Goal: Obtain resource: Download file/media

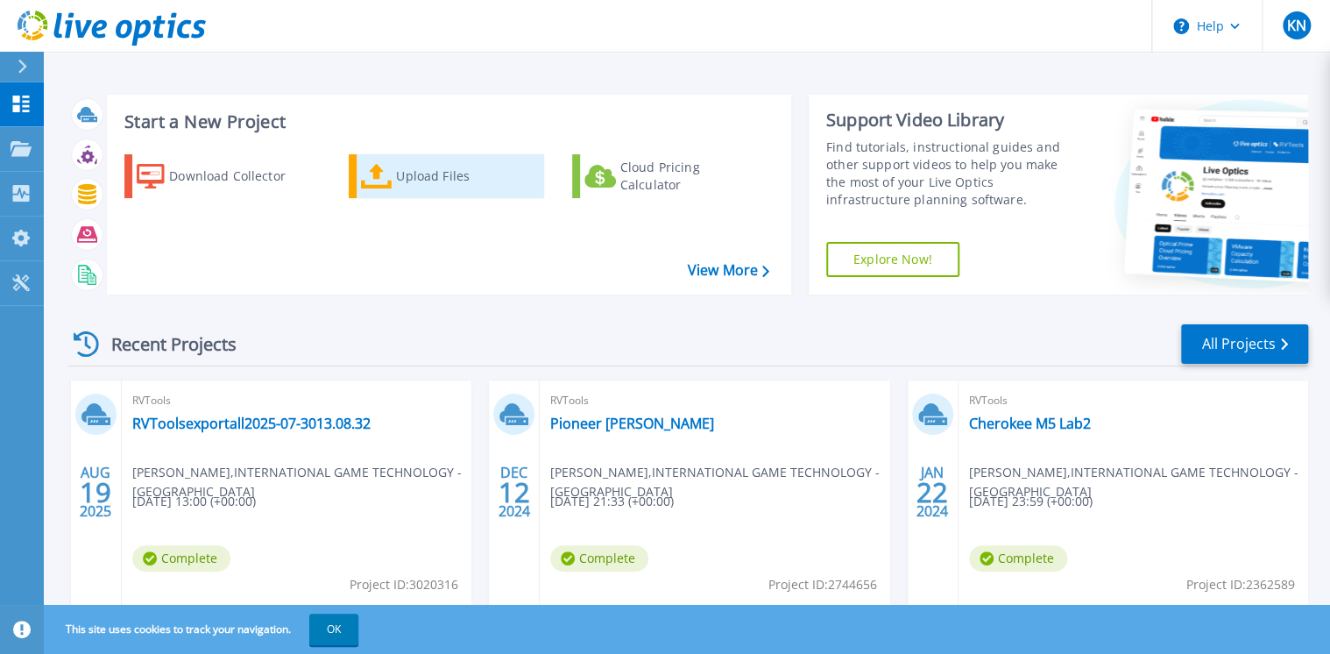
click at [454, 184] on div "Upload Files" at bounding box center [466, 176] width 140 height 35
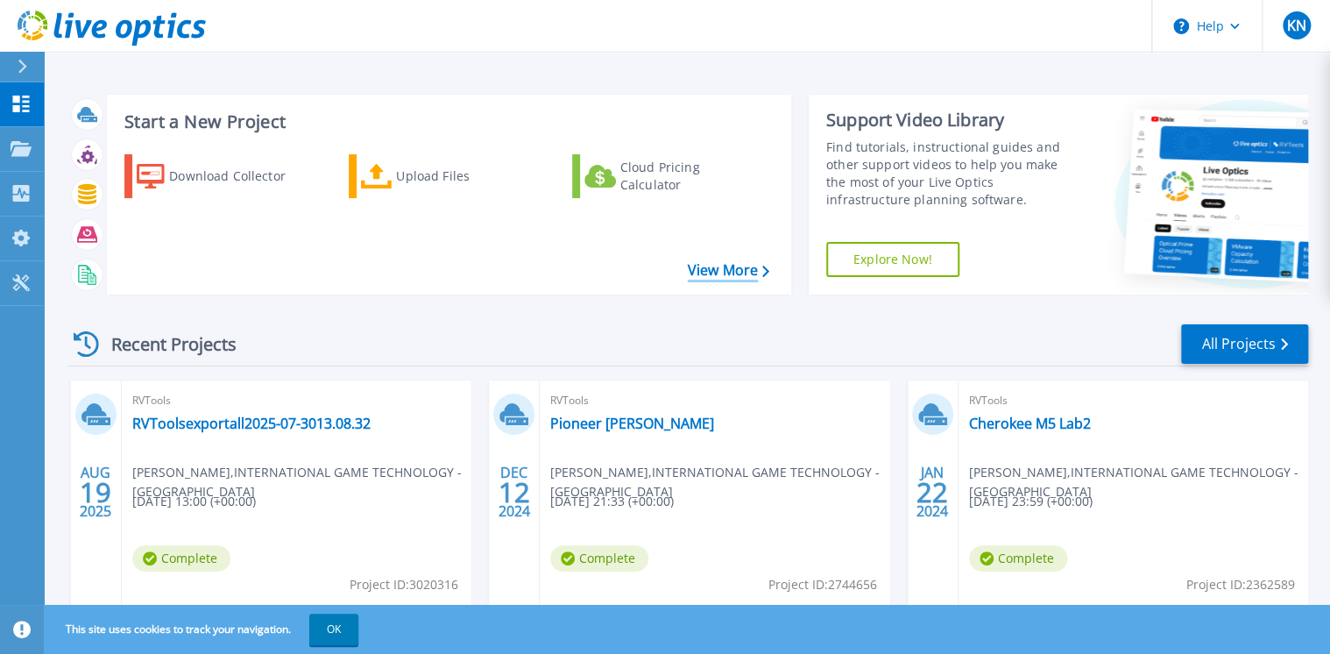
click at [733, 272] on link "View More" at bounding box center [728, 270] width 81 height 17
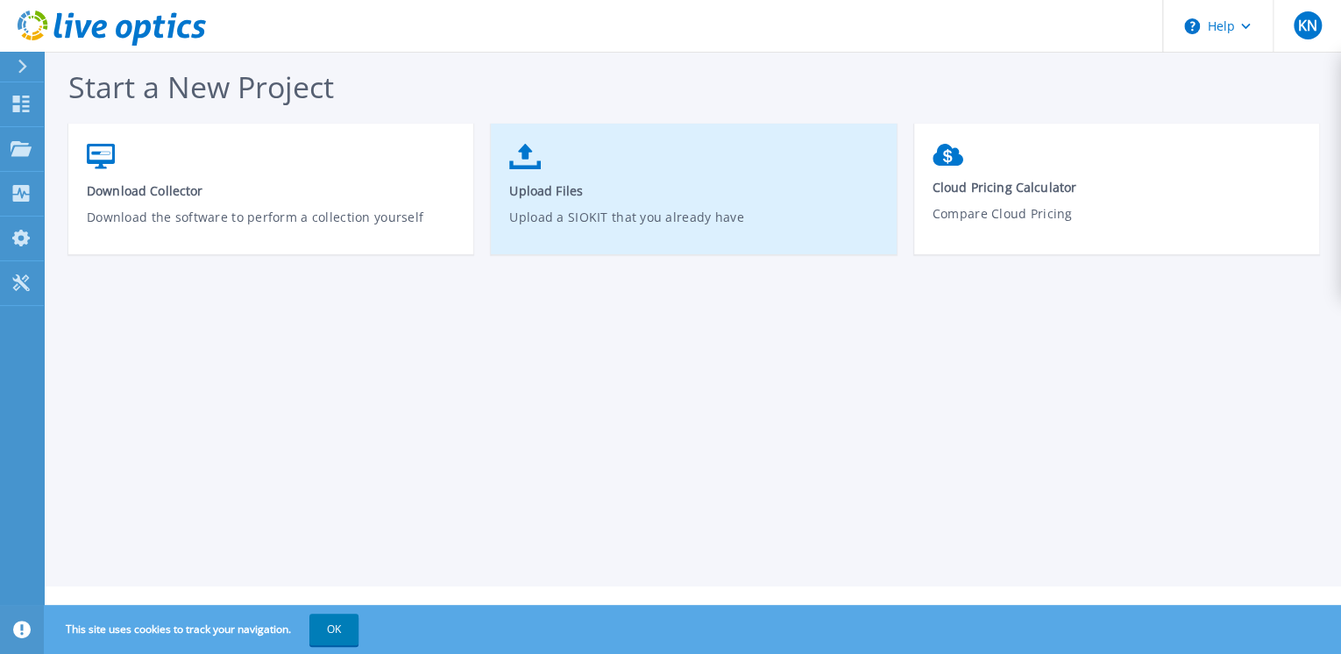
click at [556, 169] on link "Upload Files Upload a SIOKIT that you already have" at bounding box center [693, 197] width 405 height 125
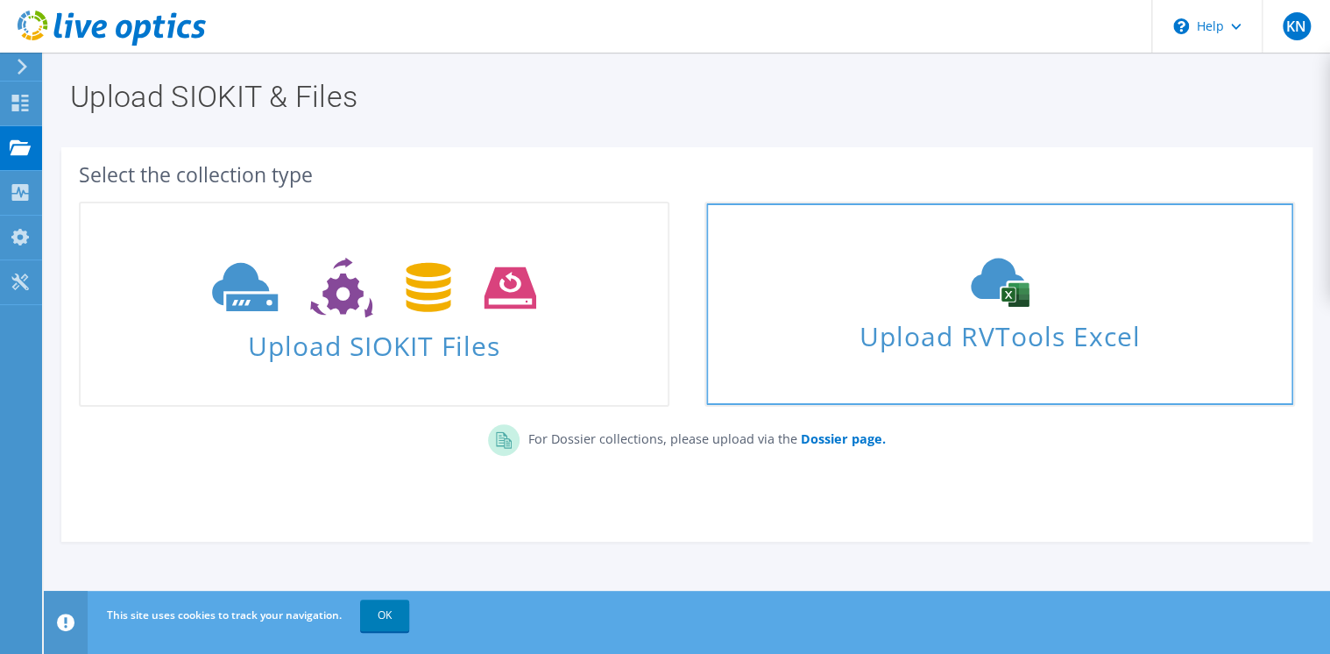
click at [1062, 330] on span "Upload RVTools Excel" at bounding box center [999, 332] width 587 height 38
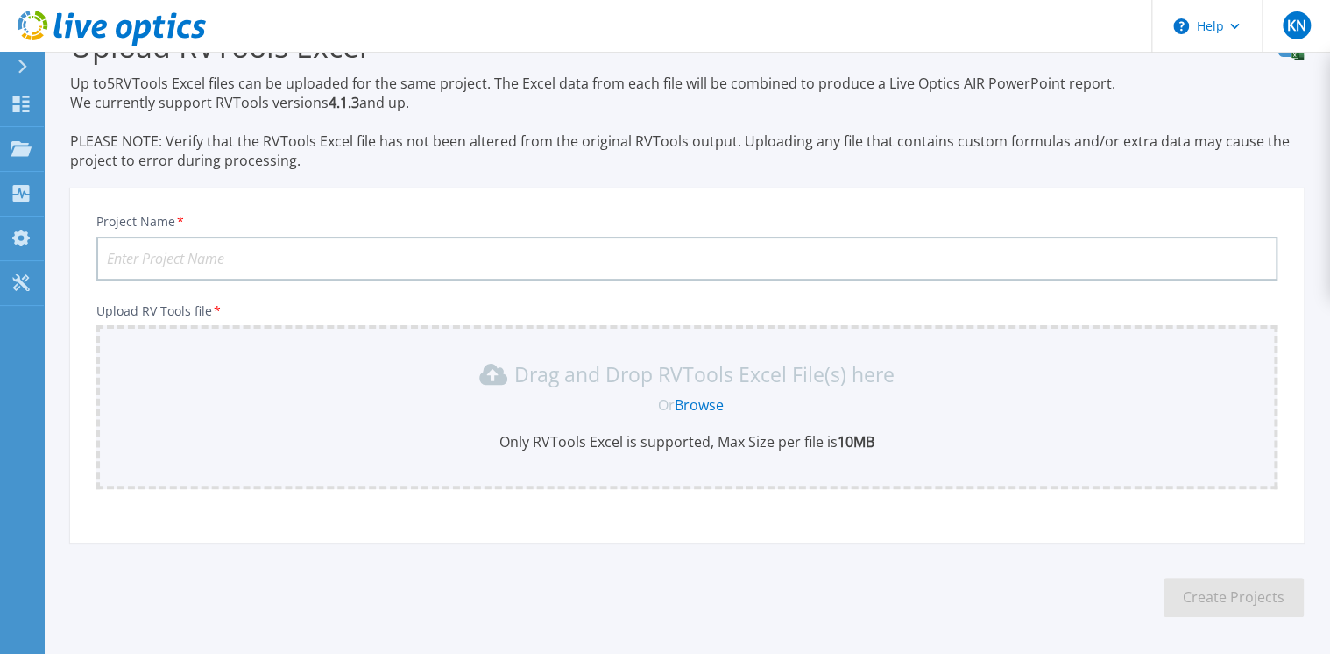
scroll to position [120, 0]
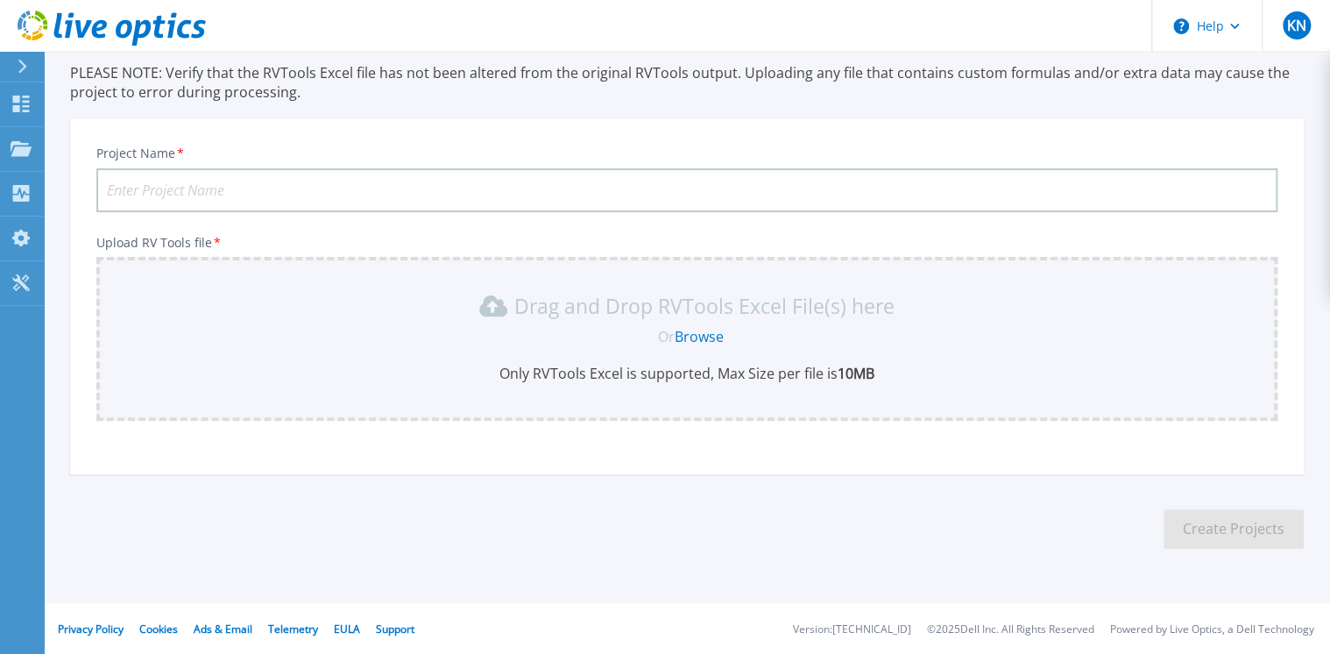
click at [639, 193] on input "Project Name *" at bounding box center [686, 190] width 1181 height 44
type input "Max Casino"
click at [705, 330] on link "Browse" at bounding box center [699, 336] width 49 height 19
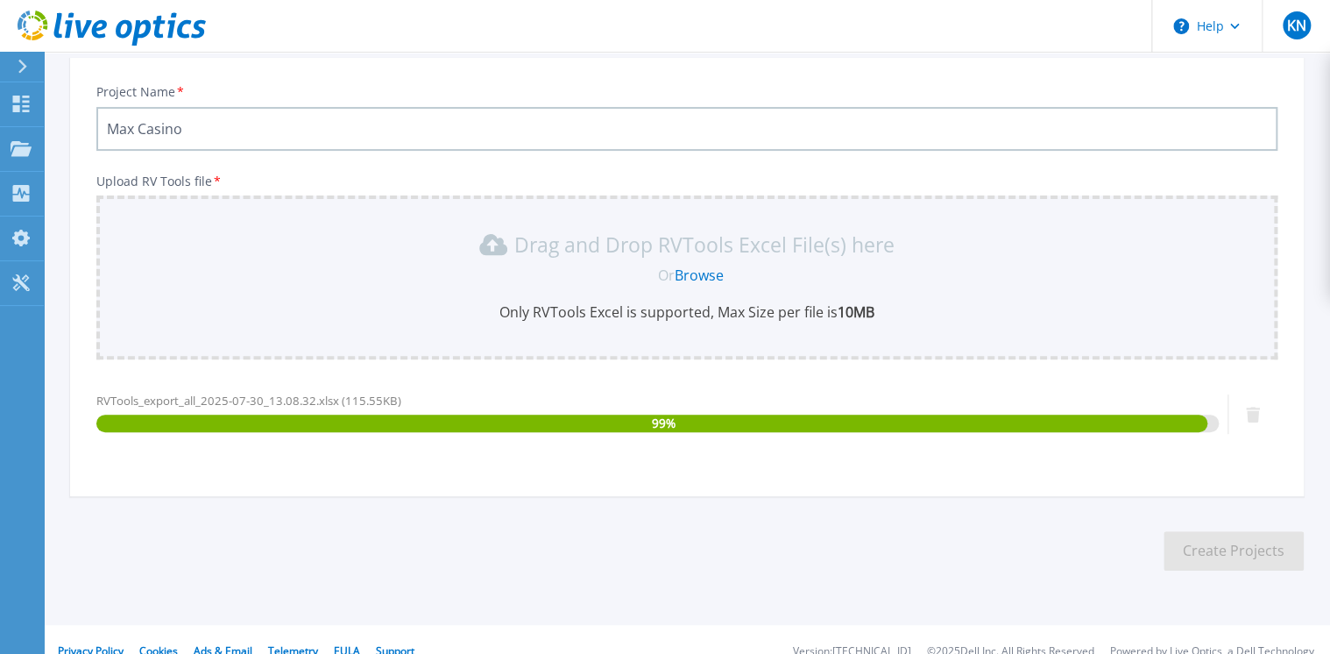
scroll to position [203, 0]
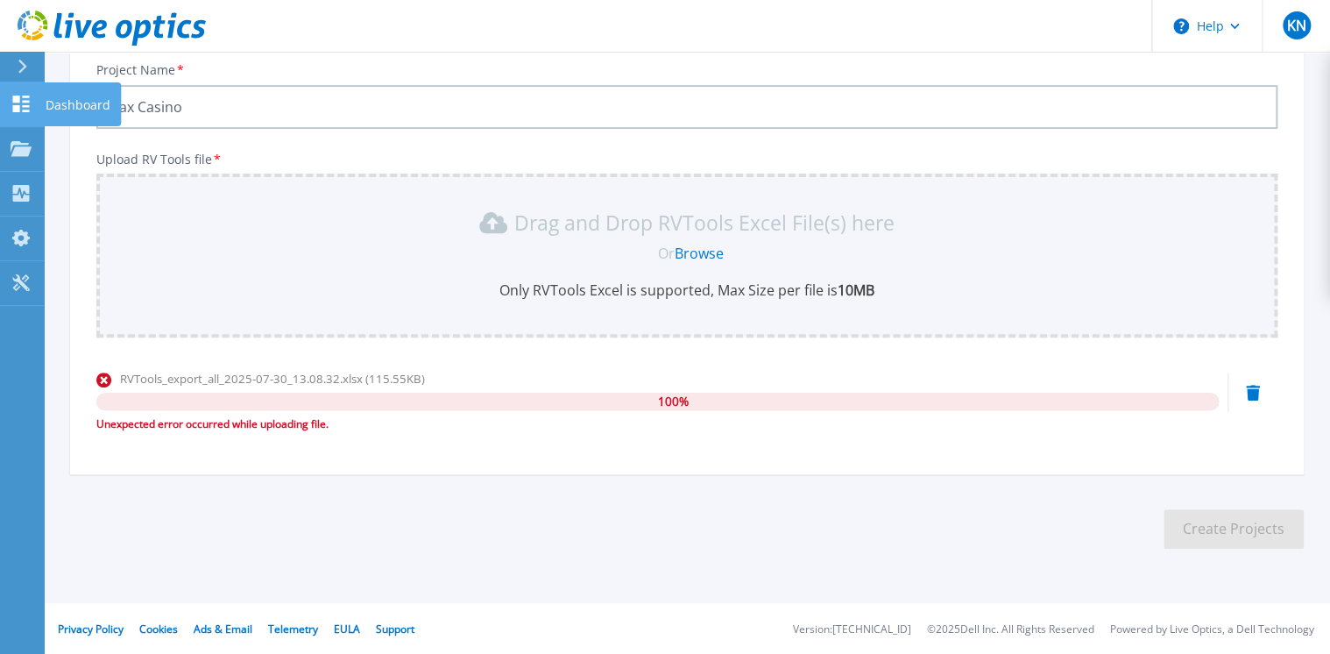
click at [19, 104] on icon at bounding box center [21, 104] width 21 height 17
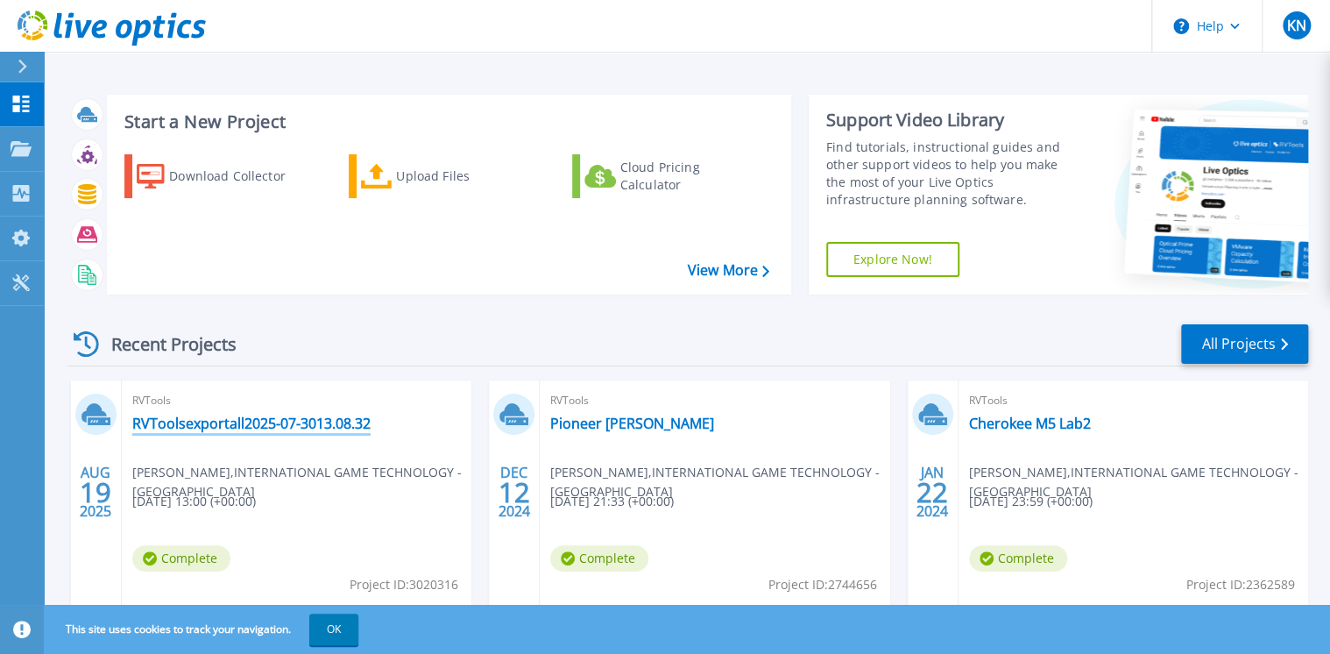
click at [305, 421] on link "RVToolsexportall2025-07-3013.08.32" at bounding box center [251, 423] width 238 height 18
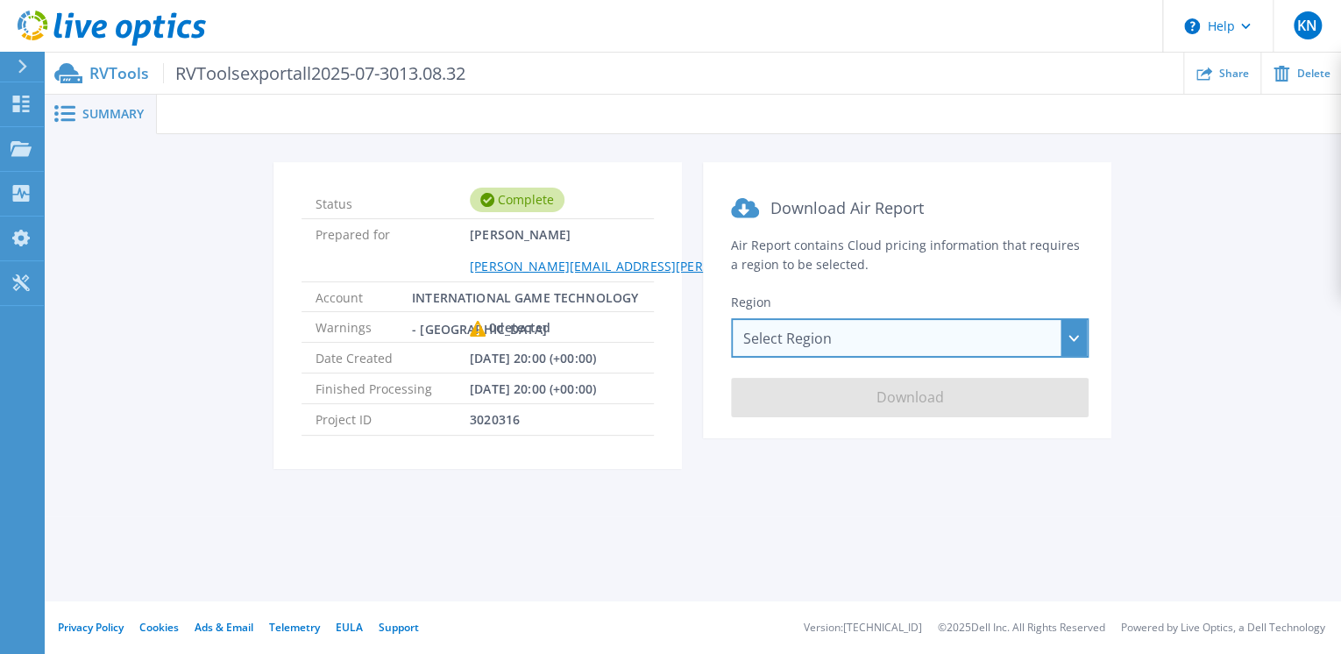
click at [1075, 332] on div "Select Region Asia Pacific (Hong Kong) Asia Pacific (Mumbai) Asia Pacific (Seou…" at bounding box center [910, 337] width 358 height 39
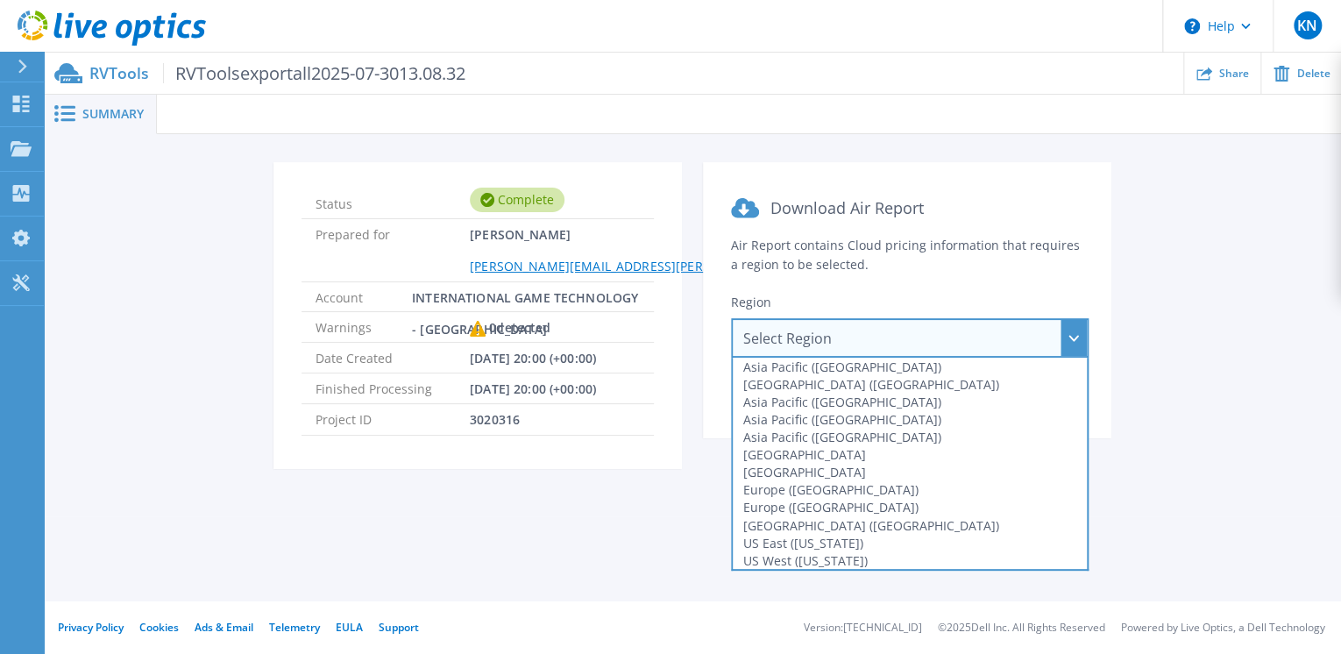
click at [945, 557] on div "US West (California)" at bounding box center [910, 560] width 354 height 18
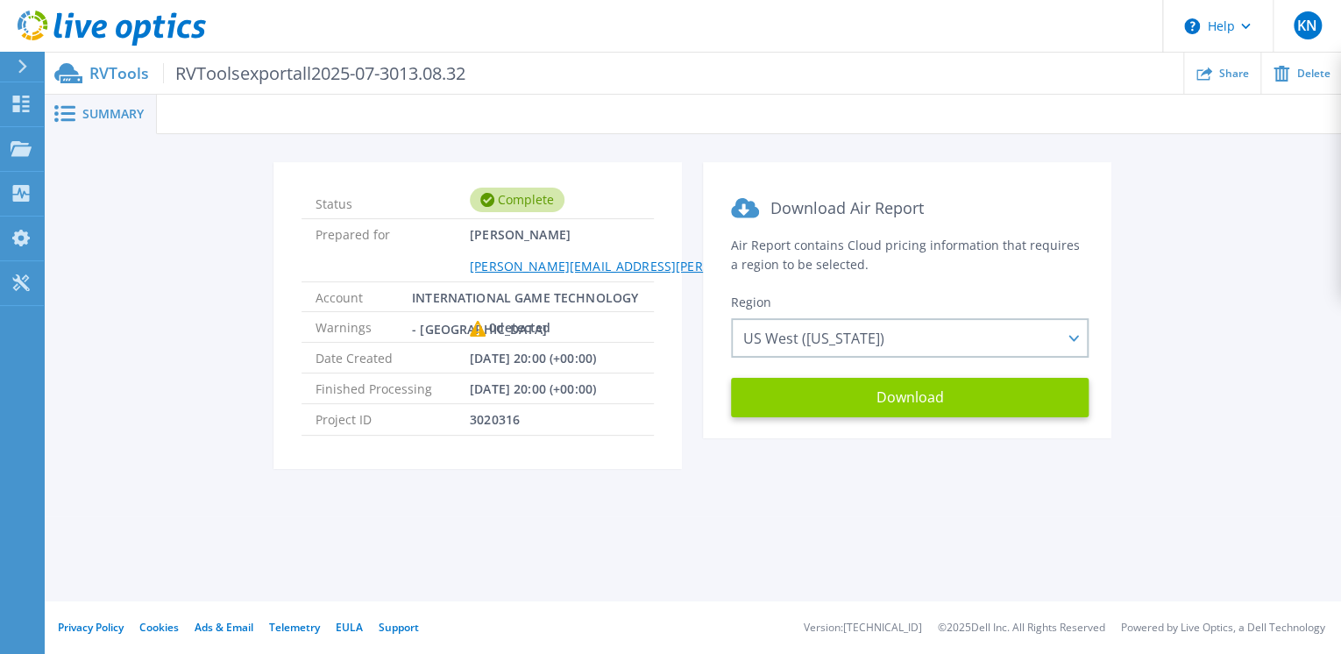
click at [917, 410] on button "Download" at bounding box center [910, 397] width 358 height 39
click at [908, 394] on button "Download" at bounding box center [910, 397] width 358 height 39
